Goal: Task Accomplishment & Management: Manage account settings

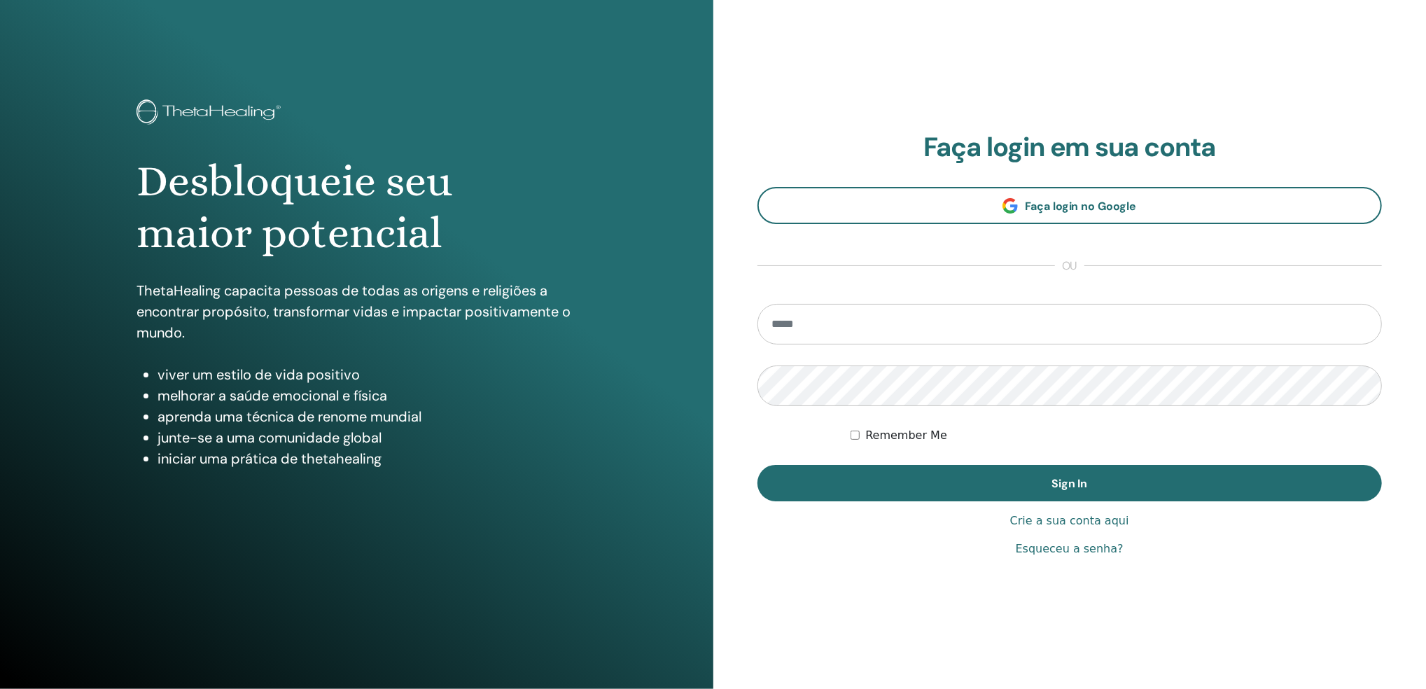
click at [856, 327] on input "email" at bounding box center [1070, 324] width 625 height 41
type input "**********"
click at [758, 465] on button "Sign In" at bounding box center [1070, 483] width 625 height 36
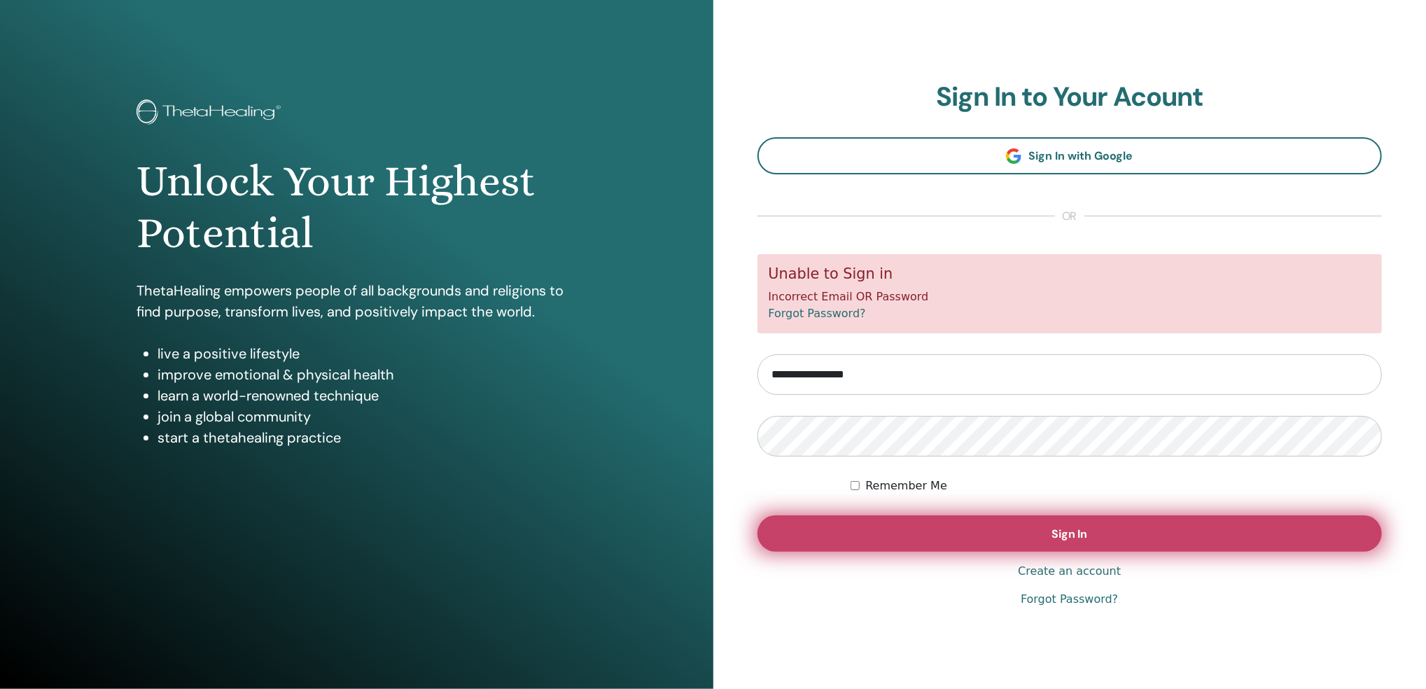
click at [1061, 534] on span "Sign In" at bounding box center [1070, 534] width 36 height 15
